Goal: Task Accomplishment & Management: Manage account settings

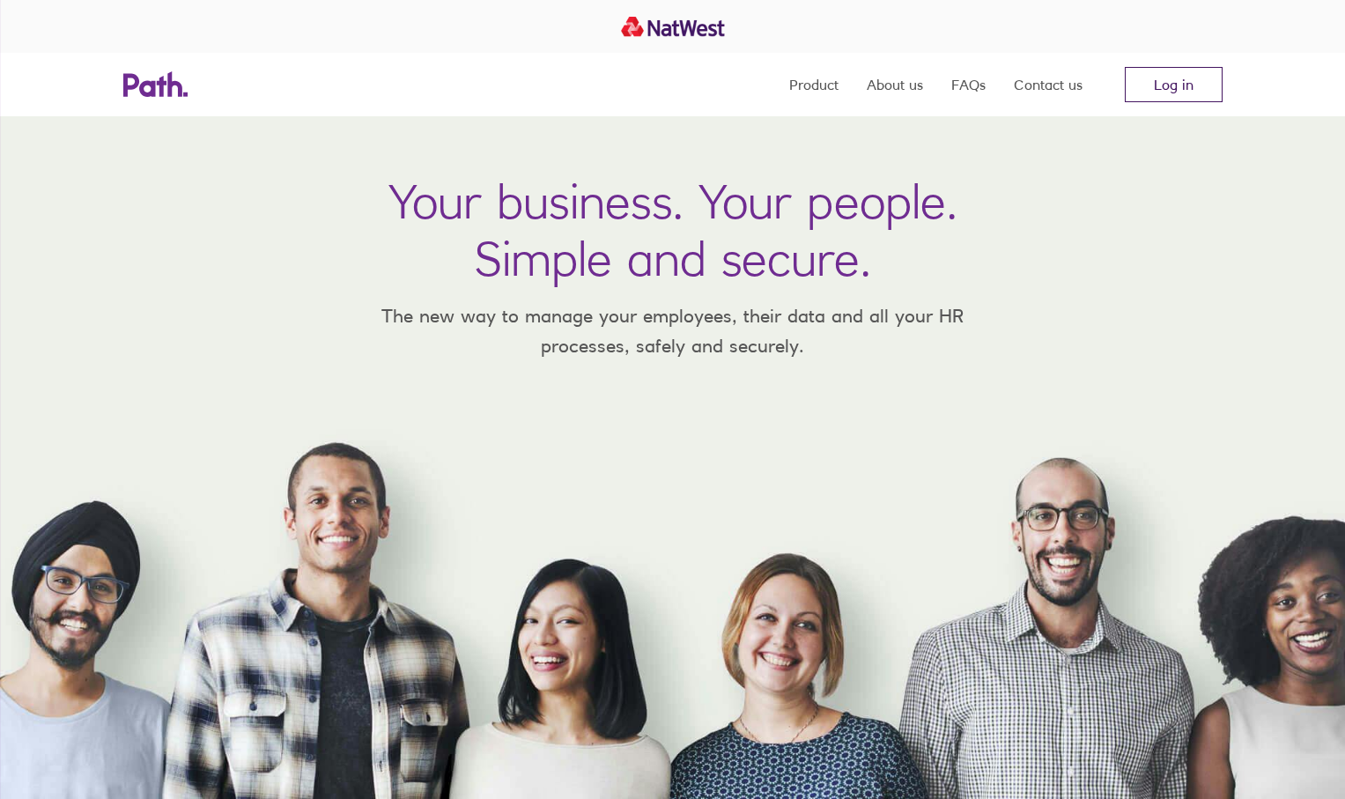
click at [1155, 85] on link "Log in" at bounding box center [1174, 84] width 98 height 35
click at [1178, 82] on link "Log in" at bounding box center [1174, 84] width 98 height 35
click at [1159, 97] on link "Log in" at bounding box center [1174, 84] width 98 height 35
click at [1173, 97] on link "Log in" at bounding box center [1174, 84] width 98 height 35
click at [1169, 80] on link "Log in" at bounding box center [1174, 84] width 98 height 35
